Goal: Task Accomplishment & Management: Manage account settings

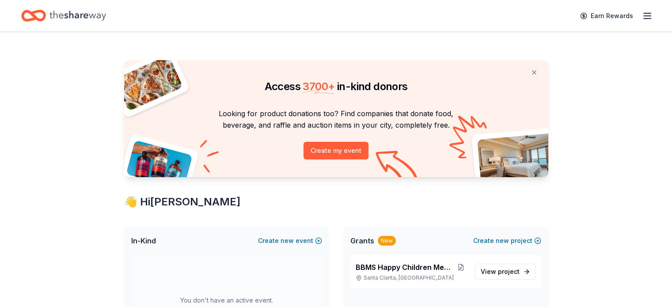
click at [642, 11] on icon "button" at bounding box center [647, 16] width 11 height 11
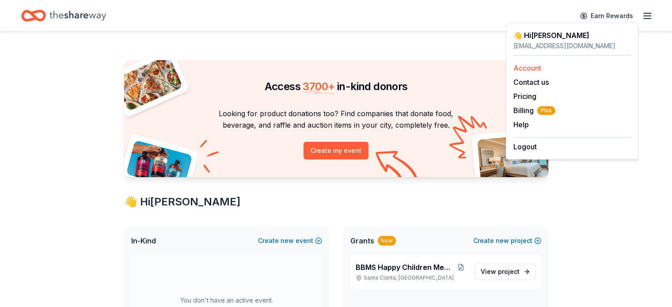
click at [532, 69] on link "Account" at bounding box center [527, 68] width 28 height 9
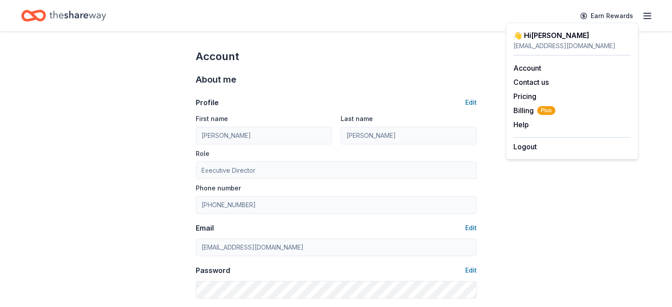
click at [72, 13] on icon "Home" at bounding box center [77, 16] width 57 height 18
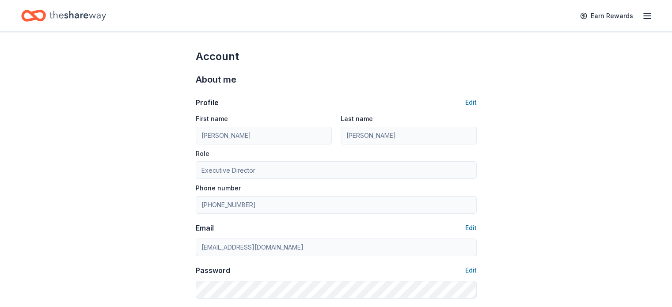
click at [65, 13] on icon "Home" at bounding box center [77, 16] width 57 height 10
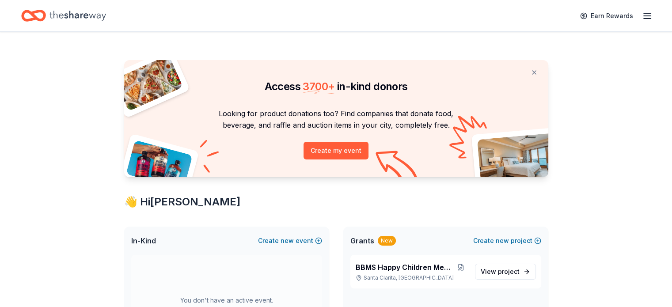
click at [644, 19] on line "button" at bounding box center [647, 19] width 7 height 0
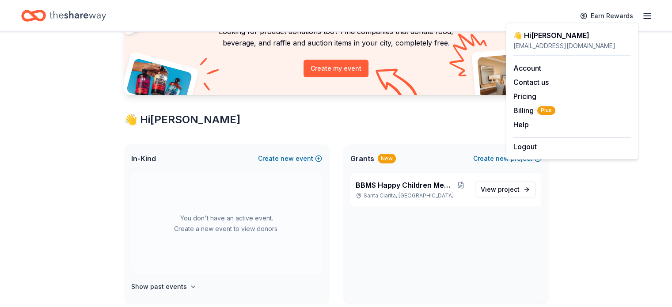
scroll to position [88, 0]
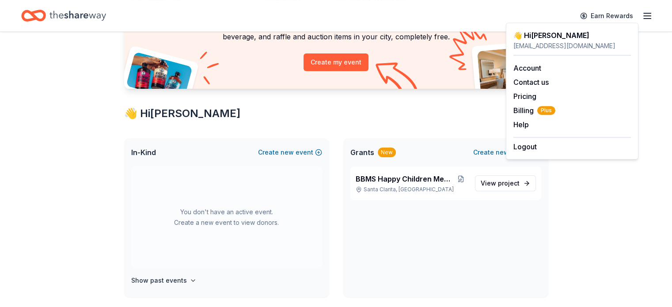
click at [390, 216] on div "BBMS Happy Children Memorial Fund [GEOGRAPHIC_DATA], [GEOGRAPHIC_DATA] View pro…" at bounding box center [445, 232] width 205 height 131
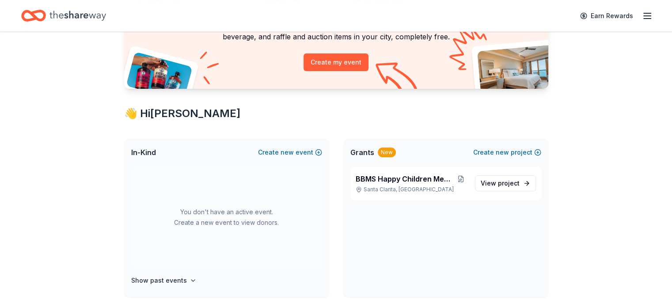
click at [148, 148] on span "In-Kind" at bounding box center [143, 152] width 25 height 11
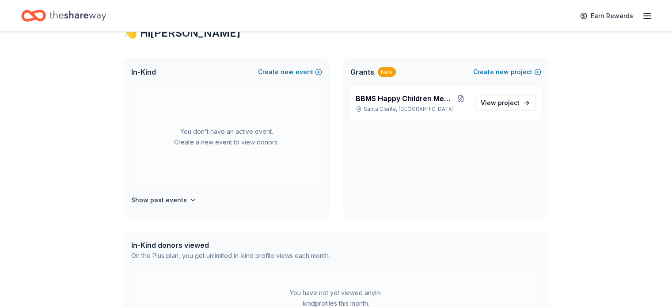
scroll to position [177, 0]
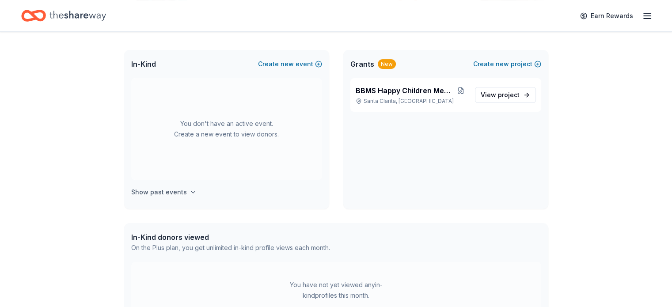
click at [170, 190] on h4 "Show past events" at bounding box center [159, 192] width 56 height 11
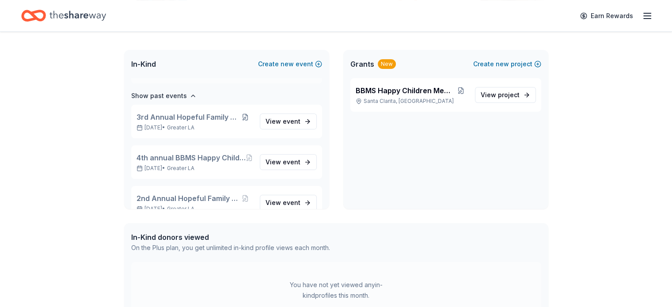
scroll to position [102, 0]
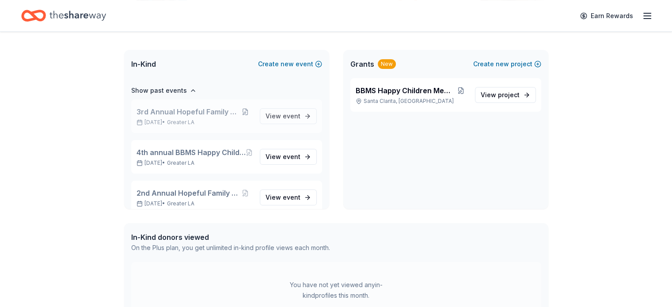
click at [184, 120] on span "Greater LA" at bounding box center [180, 122] width 27 height 7
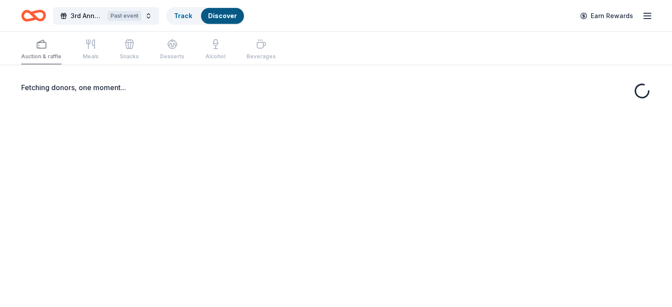
click at [181, 111] on div "Fetching donors, one moment..." at bounding box center [336, 218] width 672 height 307
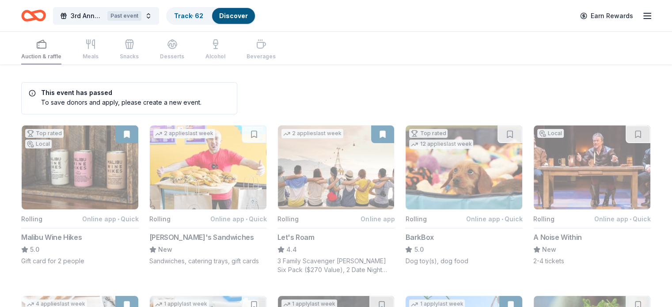
click at [105, 43] on div "Auction & raffle Meals Snacks Desserts Alcohol Beverages" at bounding box center [148, 49] width 254 height 29
click at [199, 14] on link "Track · 62" at bounding box center [188, 16] width 29 height 8
click at [194, 15] on link "Track · 62" at bounding box center [188, 16] width 29 height 8
click at [196, 12] on link "Track · 62" at bounding box center [188, 16] width 29 height 8
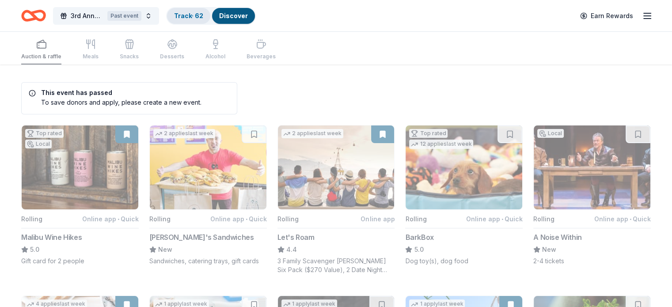
click at [196, 13] on link "Track · 62" at bounding box center [188, 16] width 29 height 8
click at [204, 20] on div "Track · 62" at bounding box center [188, 16] width 43 height 16
click at [203, 19] on div "Track · 62" at bounding box center [188, 16] width 43 height 16
click at [157, 14] on button "3rd Annual Hopeful Family Futures Past event" at bounding box center [106, 16] width 106 height 18
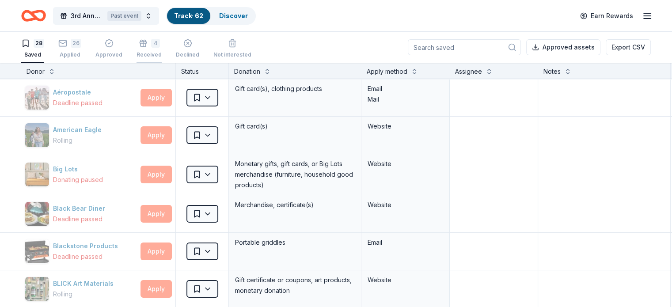
click at [148, 46] on icon "button" at bounding box center [143, 43] width 9 height 9
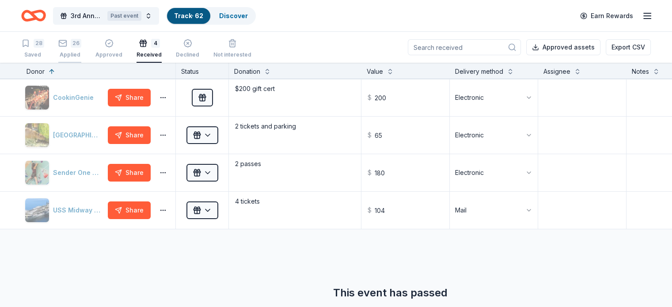
click at [81, 47] on div "26" at bounding box center [69, 43] width 23 height 9
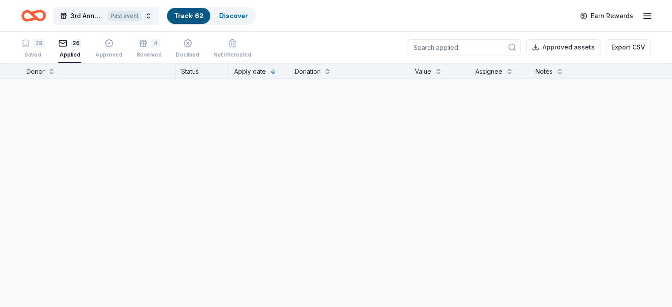
click at [81, 47] on div "26" at bounding box center [69, 43] width 23 height 9
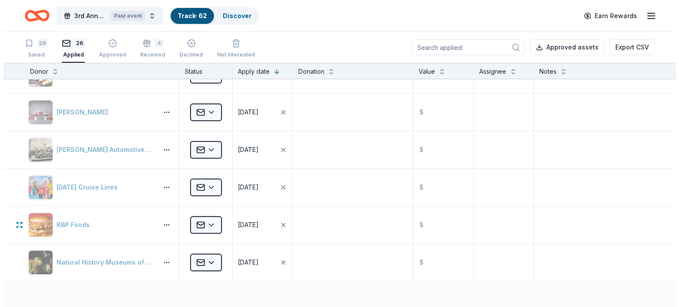
scroll to position [795, 0]
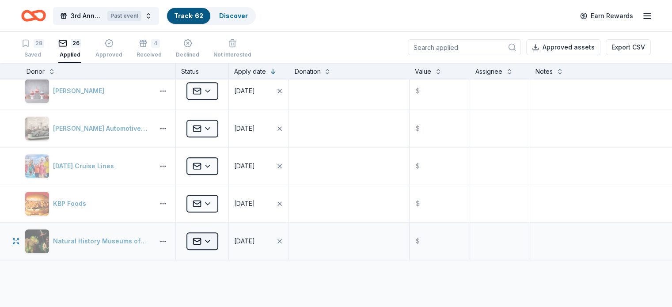
click at [225, 240] on html "3rd Annual Hopeful Family Futures Past event Track · 62 Discover Earn Rewards 2…" at bounding box center [336, 153] width 672 height 307
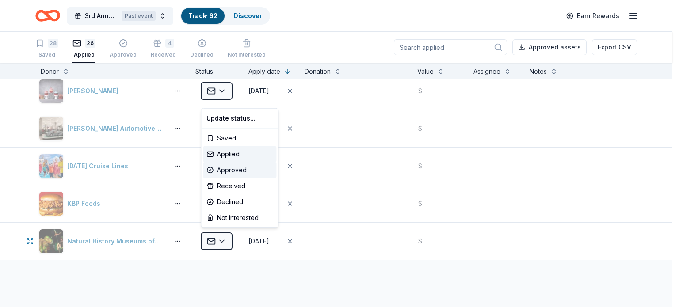
click at [240, 171] on div "Approved" at bounding box center [239, 170] width 73 height 16
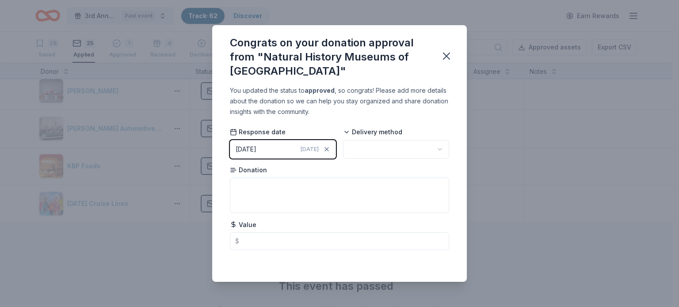
click at [286, 150] on button "[DATE] [DATE]" at bounding box center [283, 149] width 106 height 19
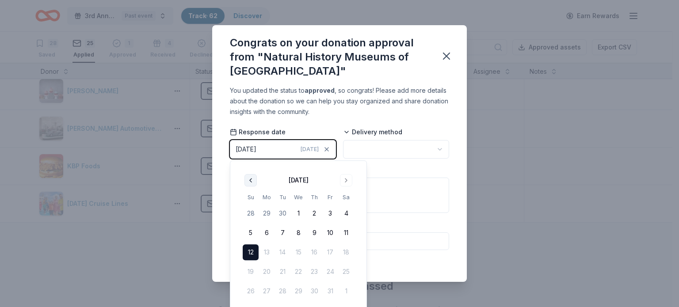
click at [247, 180] on button "Go to previous month" at bounding box center [250, 180] width 12 height 12
click at [280, 286] on button "30" at bounding box center [282, 291] width 16 height 16
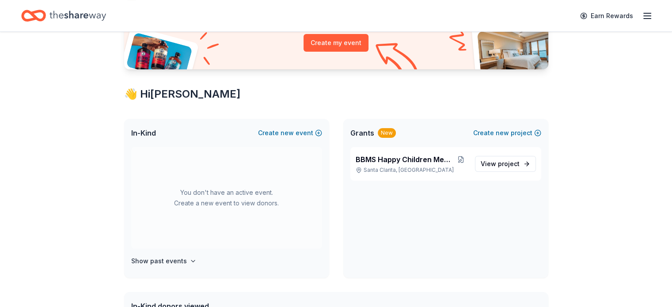
scroll to position [88, 0]
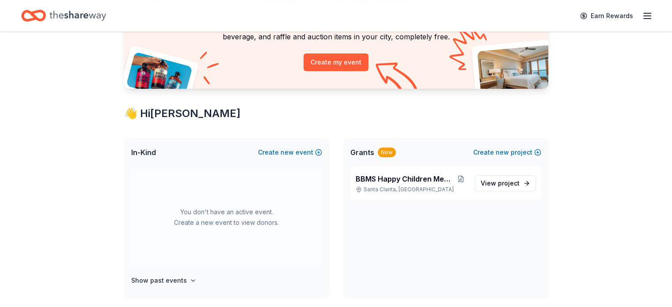
click at [247, 229] on div "You don't have an active event. Create a new event to view donors." at bounding box center [226, 218] width 191 height 102
click at [244, 217] on div "You don't have an active event. Create a new event to view donors." at bounding box center [226, 218] width 191 height 102
click at [187, 275] on button "Show past events" at bounding box center [163, 280] width 65 height 11
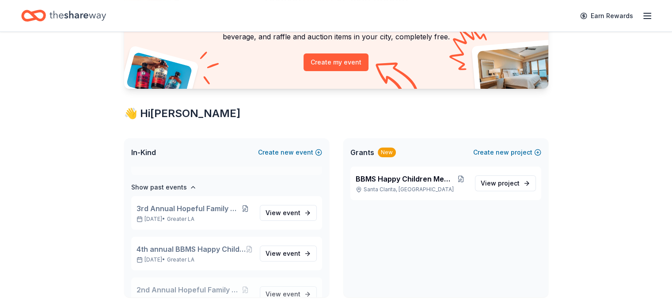
scroll to position [102, 0]
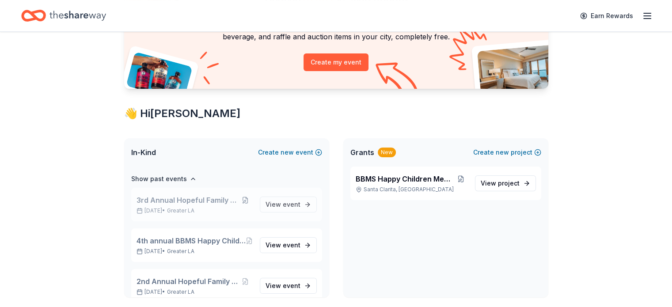
click at [185, 208] on span "Greater LA" at bounding box center [180, 210] width 27 height 7
click at [285, 201] on span "event" at bounding box center [292, 205] width 18 height 8
click at [283, 204] on span "event" at bounding box center [292, 205] width 18 height 8
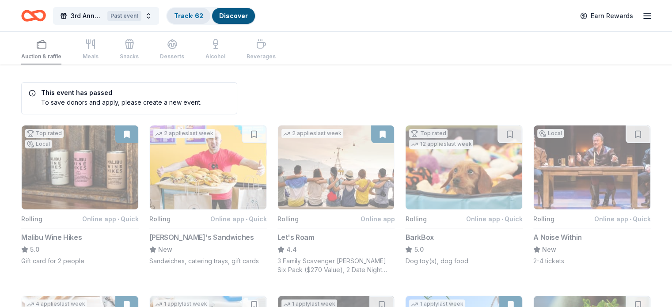
click at [203, 14] on link "Track · 62" at bounding box center [188, 16] width 29 height 8
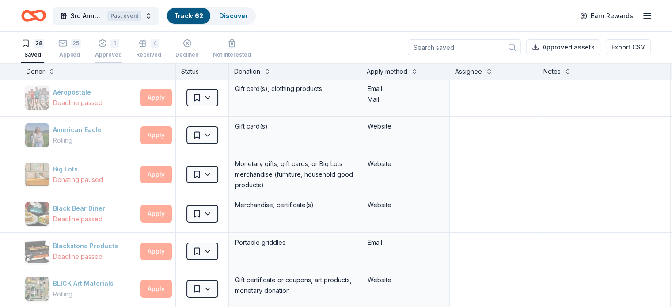
click at [119, 46] on div "1" at bounding box center [114, 43] width 9 height 9
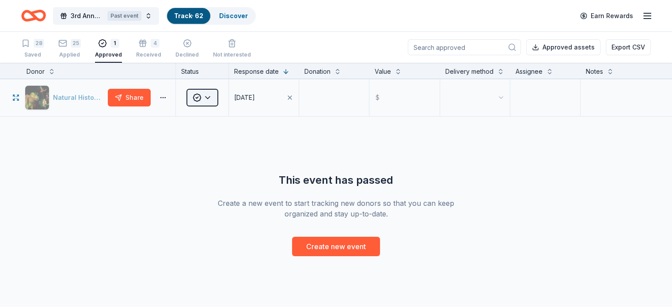
click at [226, 106] on html "3rd Annual Hopeful Family Futures Past event Track · 62 Discover Earn Rewards 2…" at bounding box center [336, 153] width 672 height 307
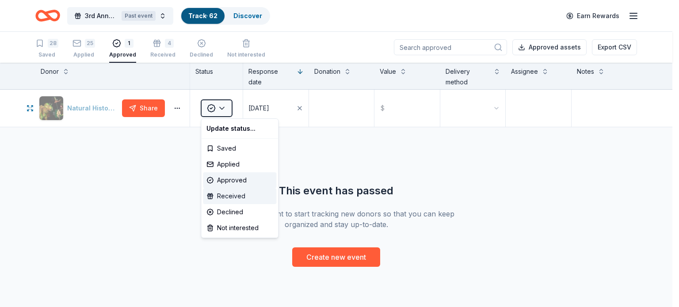
click at [229, 197] on div "Received" at bounding box center [239, 196] width 73 height 16
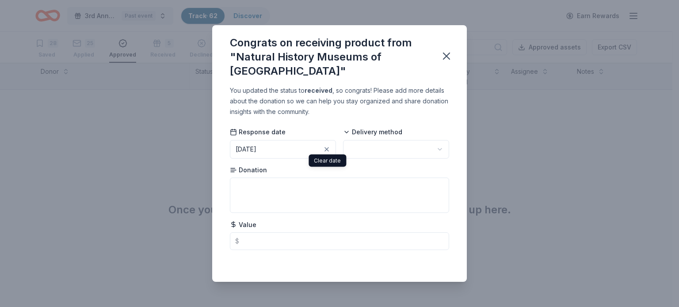
click at [292, 148] on button "[DATE]" at bounding box center [283, 149] width 106 height 19
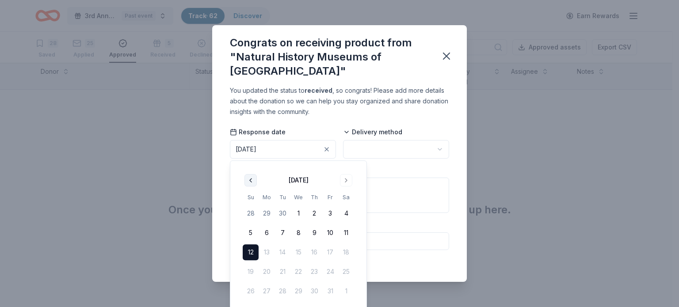
click at [247, 182] on button "Go to previous month" at bounding box center [250, 180] width 12 height 12
click at [283, 291] on button "30" at bounding box center [282, 291] width 16 height 16
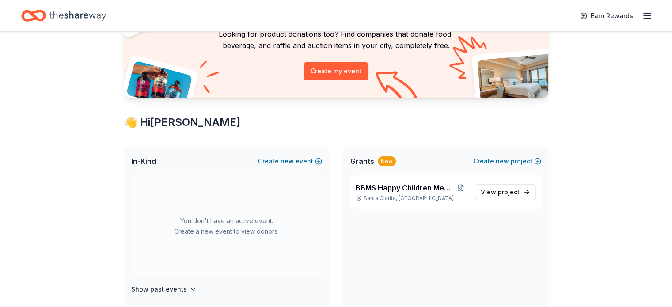
scroll to position [88, 0]
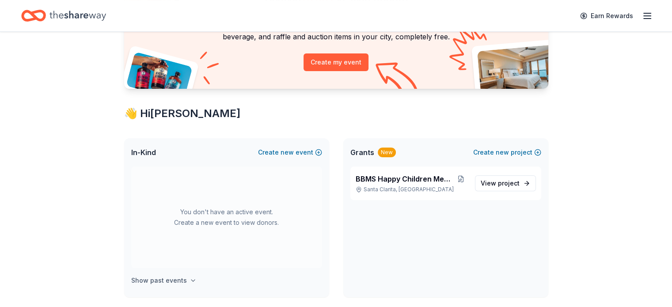
click at [180, 277] on h4 "Show past events" at bounding box center [159, 280] width 56 height 11
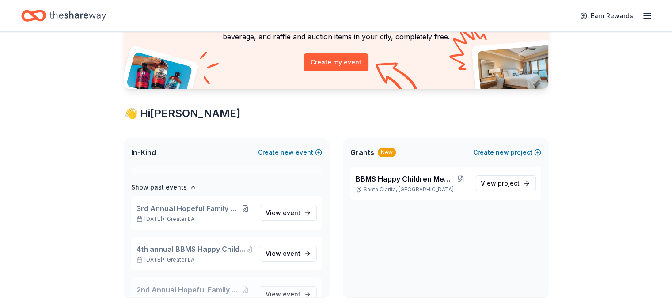
scroll to position [102, 0]
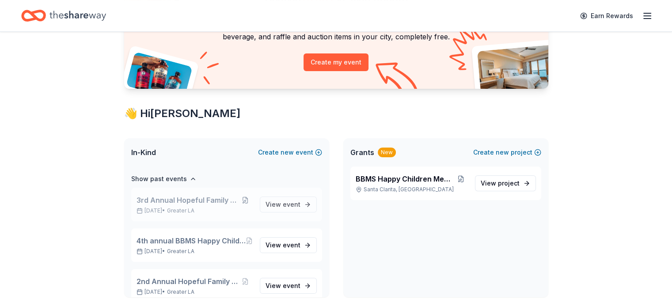
click at [186, 207] on span "Greater LA" at bounding box center [180, 210] width 27 height 7
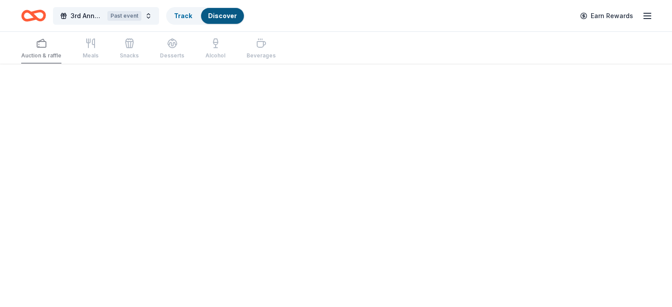
click at [269, 203] on div "Fetching donors, one moment..." at bounding box center [336, 153] width 672 height 307
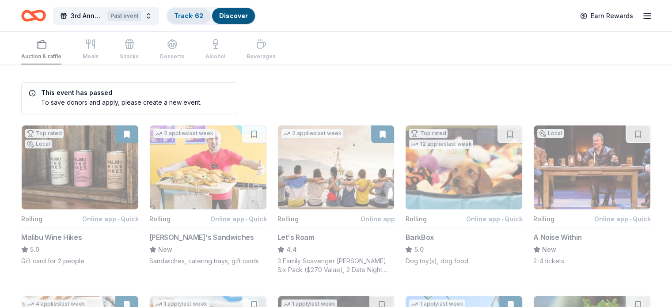
click at [202, 17] on link "Track · 62" at bounding box center [188, 16] width 29 height 8
click at [203, 14] on link "Track · 62" at bounding box center [188, 16] width 29 height 8
click at [202, 17] on link "Track · 62" at bounding box center [188, 16] width 29 height 8
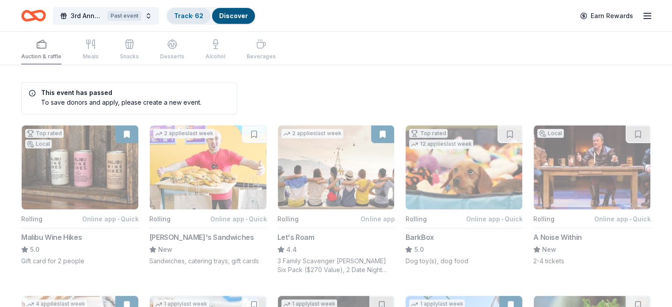
click at [202, 17] on link "Track · 62" at bounding box center [188, 16] width 29 height 8
click at [203, 14] on link "Track · 62" at bounding box center [188, 16] width 29 height 8
click at [193, 15] on link "Track · 62" at bounding box center [188, 16] width 29 height 8
click at [136, 53] on div "Auction & raffle Meals Snacks Desserts Alcohol Beverages" at bounding box center [148, 49] width 254 height 29
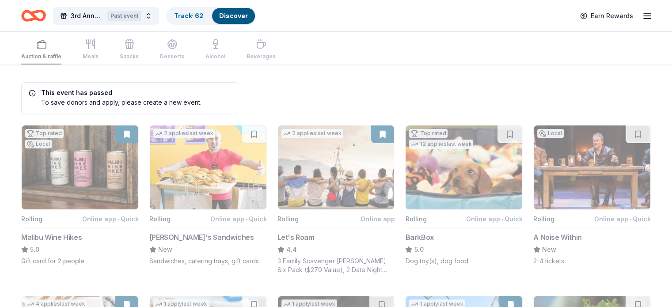
click at [180, 47] on div "Auction & raffle Meals Snacks Desserts Alcohol Beverages" at bounding box center [148, 49] width 254 height 29
click at [203, 15] on link "Track · 62" at bounding box center [188, 16] width 29 height 8
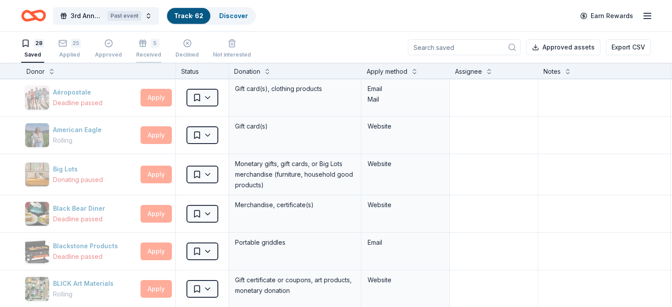
click at [159, 44] on div "5" at bounding box center [155, 43] width 9 height 9
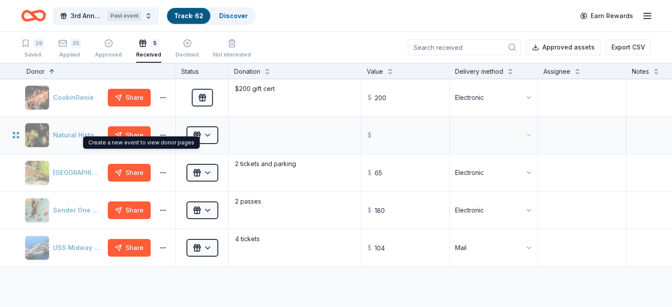
click at [94, 135] on div "Natural History Museums of [GEOGRAPHIC_DATA]" at bounding box center [65, 135] width 80 height 25
click at [94, 132] on div "Natural History Museums of [GEOGRAPHIC_DATA]" at bounding box center [65, 135] width 80 height 25
click at [55, 133] on div "Natural History Museums of [GEOGRAPHIC_DATA]" at bounding box center [65, 135] width 80 height 25
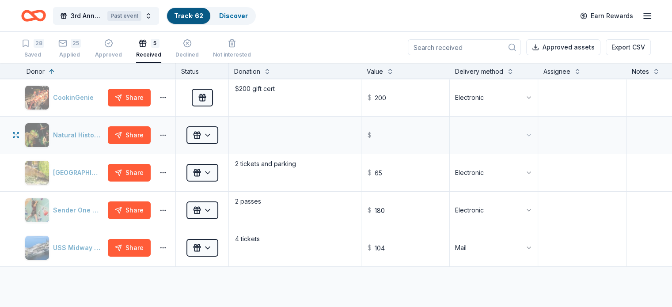
click at [55, 133] on div "Natural History Museums of [GEOGRAPHIC_DATA]" at bounding box center [65, 135] width 80 height 25
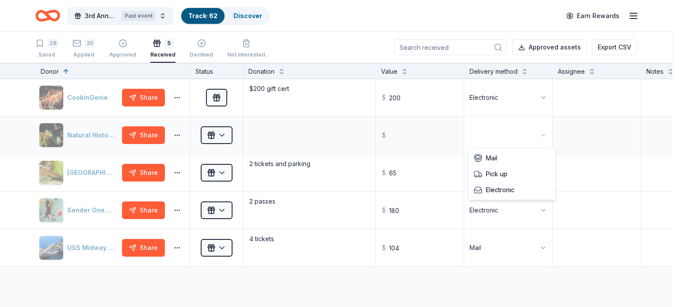
click at [510, 142] on html "3rd Annual Hopeful Family Futures Past event Track · 62 Discover Earn Rewards 2…" at bounding box center [339, 153] width 679 height 307
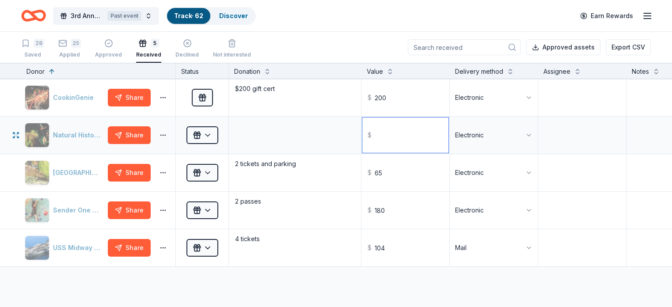
click at [410, 139] on input "text" at bounding box center [405, 135] width 86 height 35
type input "72.00"
click at [276, 144] on textarea at bounding box center [295, 135] width 130 height 35
drag, startPoint x: 255, startPoint y: 127, endPoint x: 247, endPoint y: 127, distance: 8.8
click at [247, 127] on textarea "2 tickets" at bounding box center [295, 135] width 130 height 35
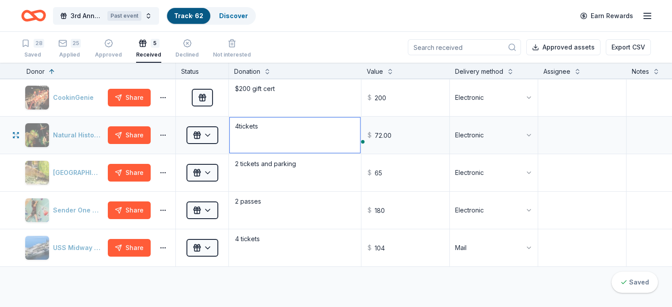
click at [253, 128] on textarea "4tickets" at bounding box center [295, 135] width 130 height 35
type textarea "4 tickets"
click at [314, 30] on div "3rd Annual Hopeful Family Futures Past event Track · 62 Discover Earn Rewards" at bounding box center [336, 15] width 672 height 31
